Goal: Task Accomplishment & Management: Complete application form

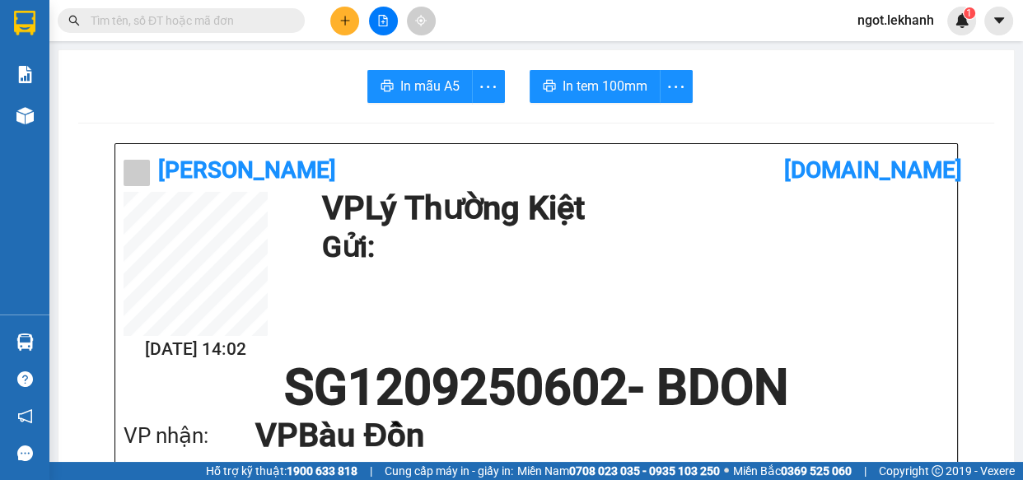
click at [358, 16] on button at bounding box center [344, 21] width 29 height 29
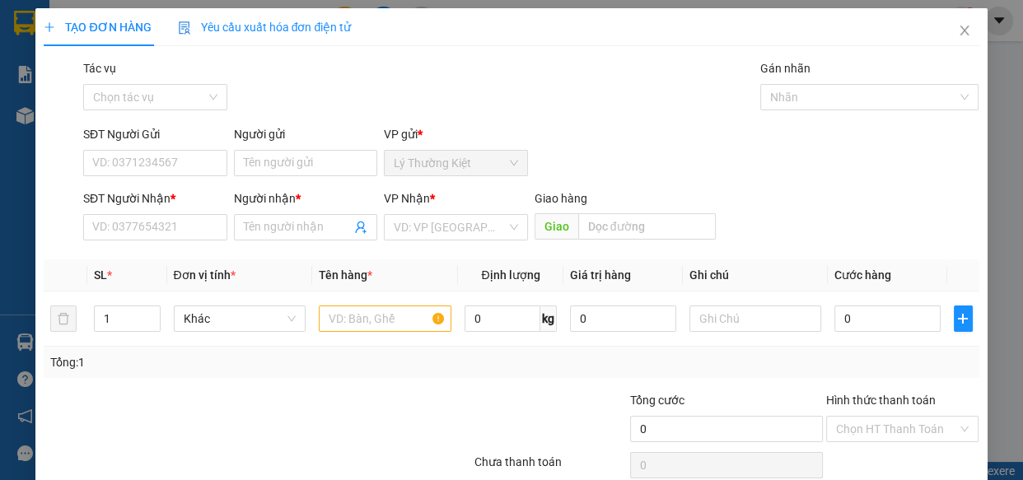
click at [169, 245] on div "SĐT Người Nhận * VD: 0377654321" at bounding box center [155, 218] width 144 height 58
click at [173, 233] on input "SĐT Người Nhận *" at bounding box center [155, 227] width 144 height 26
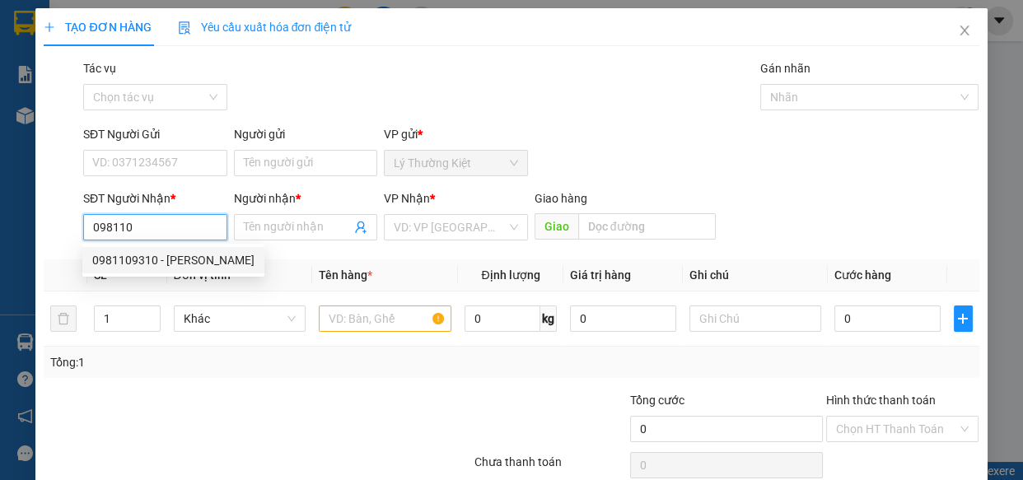
click at [185, 262] on div "0981109310 - [PERSON_NAME]" at bounding box center [173, 260] width 162 height 18
type input "0981109310"
type input "[PERSON_NAME]"
type input "100.000"
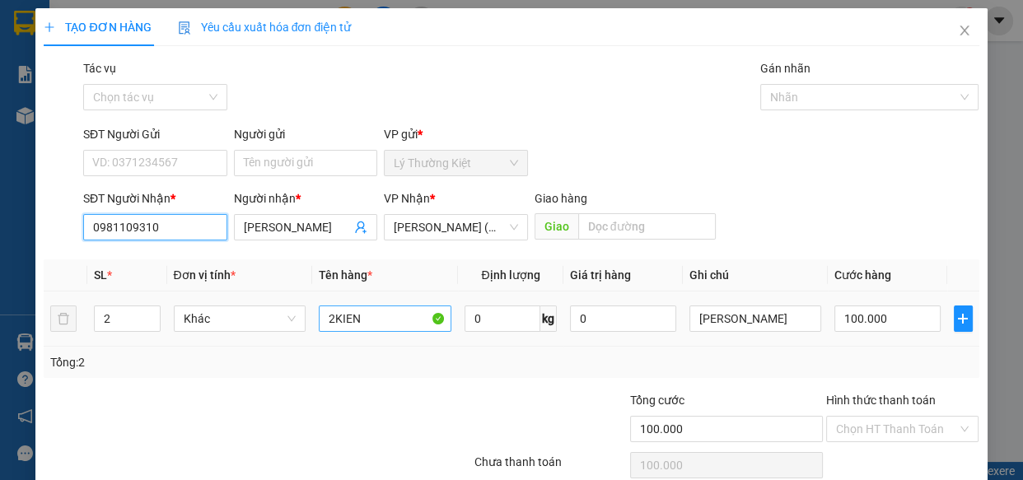
type input "0981109310"
click at [377, 306] on input "2KIEN" at bounding box center [385, 319] width 133 height 26
click at [376, 311] on input "2KIEN" at bounding box center [385, 319] width 133 height 26
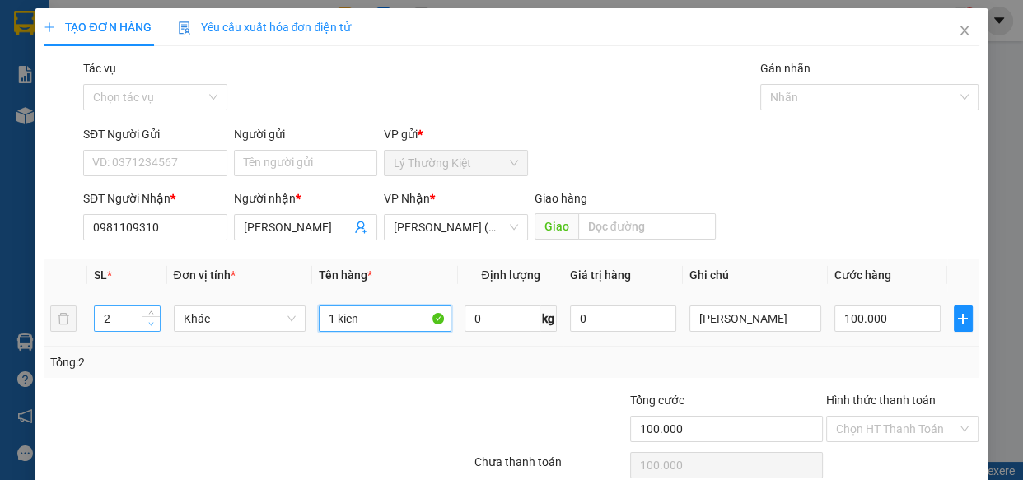
type input "1 kien"
type input "1"
click at [151, 329] on span "Decrease Value" at bounding box center [151, 323] width 18 height 15
click at [867, 317] on input "100.000" at bounding box center [887, 319] width 106 height 26
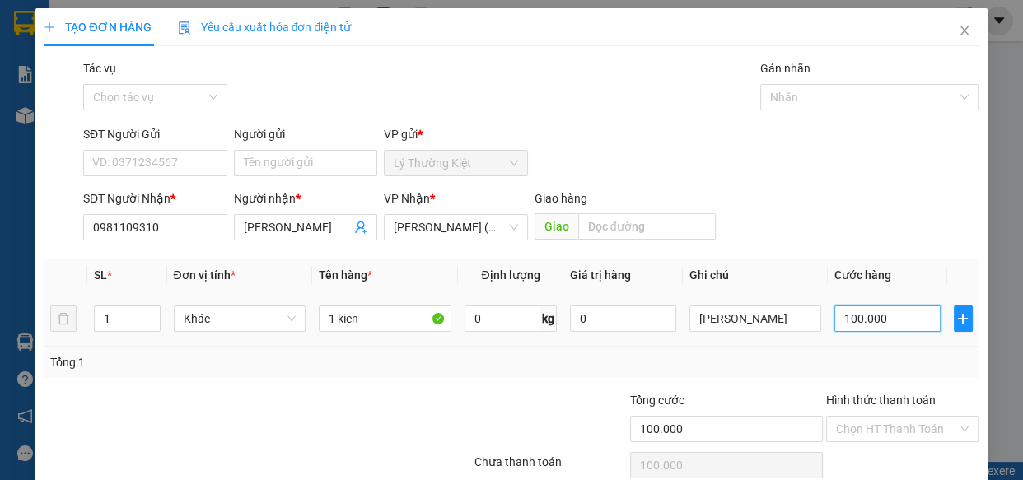
type input "5"
type input "50"
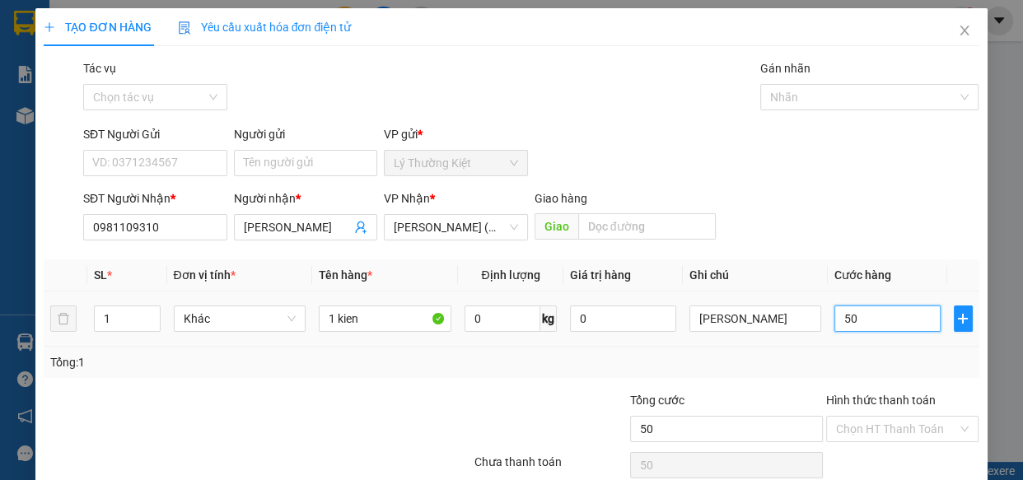
scroll to position [72, 0]
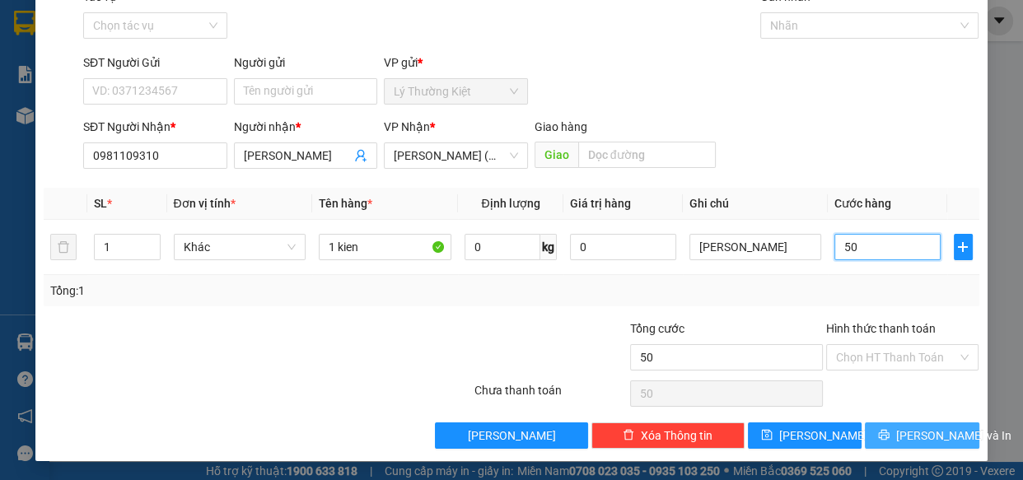
type input "50"
type input "50.000"
drag, startPoint x: 891, startPoint y: 429, endPoint x: 669, endPoint y: 195, distance: 322.8
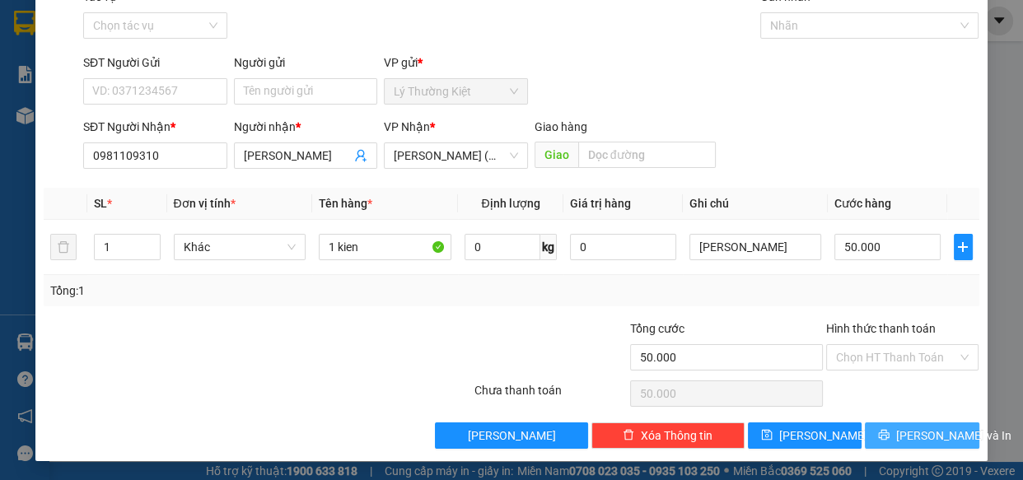
click at [891, 425] on button "[PERSON_NAME] và In" at bounding box center [922, 436] width 114 height 26
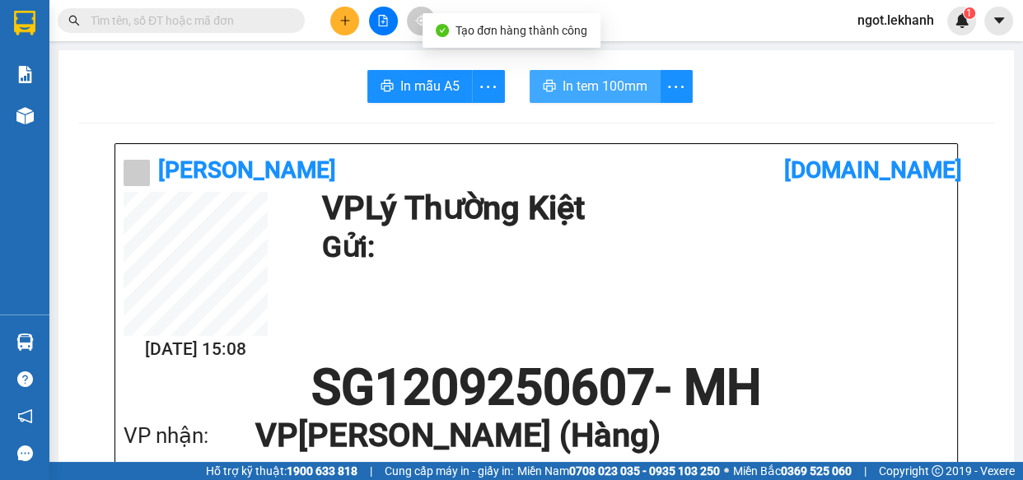
click at [624, 92] on span "In tem 100mm" at bounding box center [605, 86] width 85 height 21
